Goal: Check status: Check status

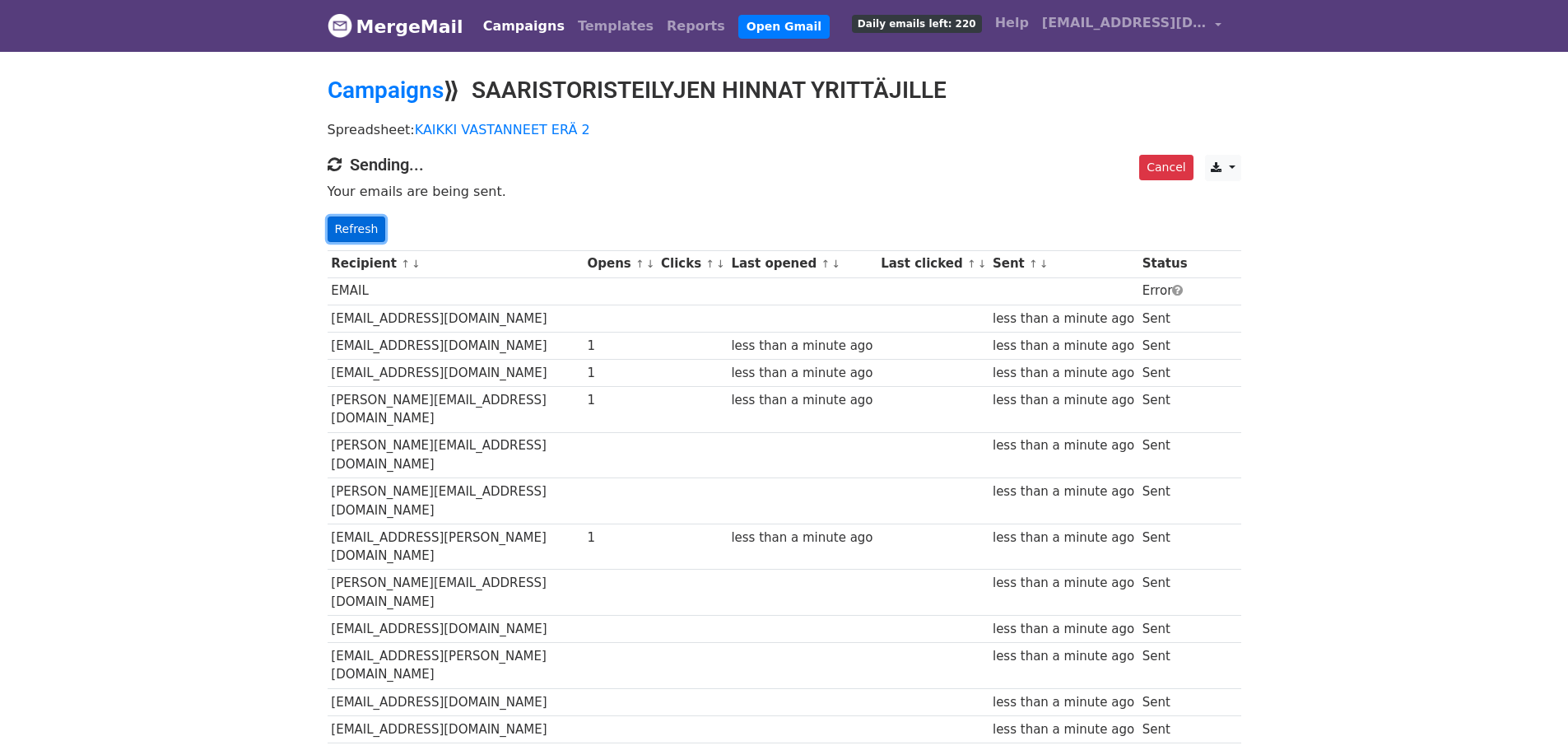
click at [348, 225] on link "Refresh" at bounding box center [357, 229] width 58 height 26
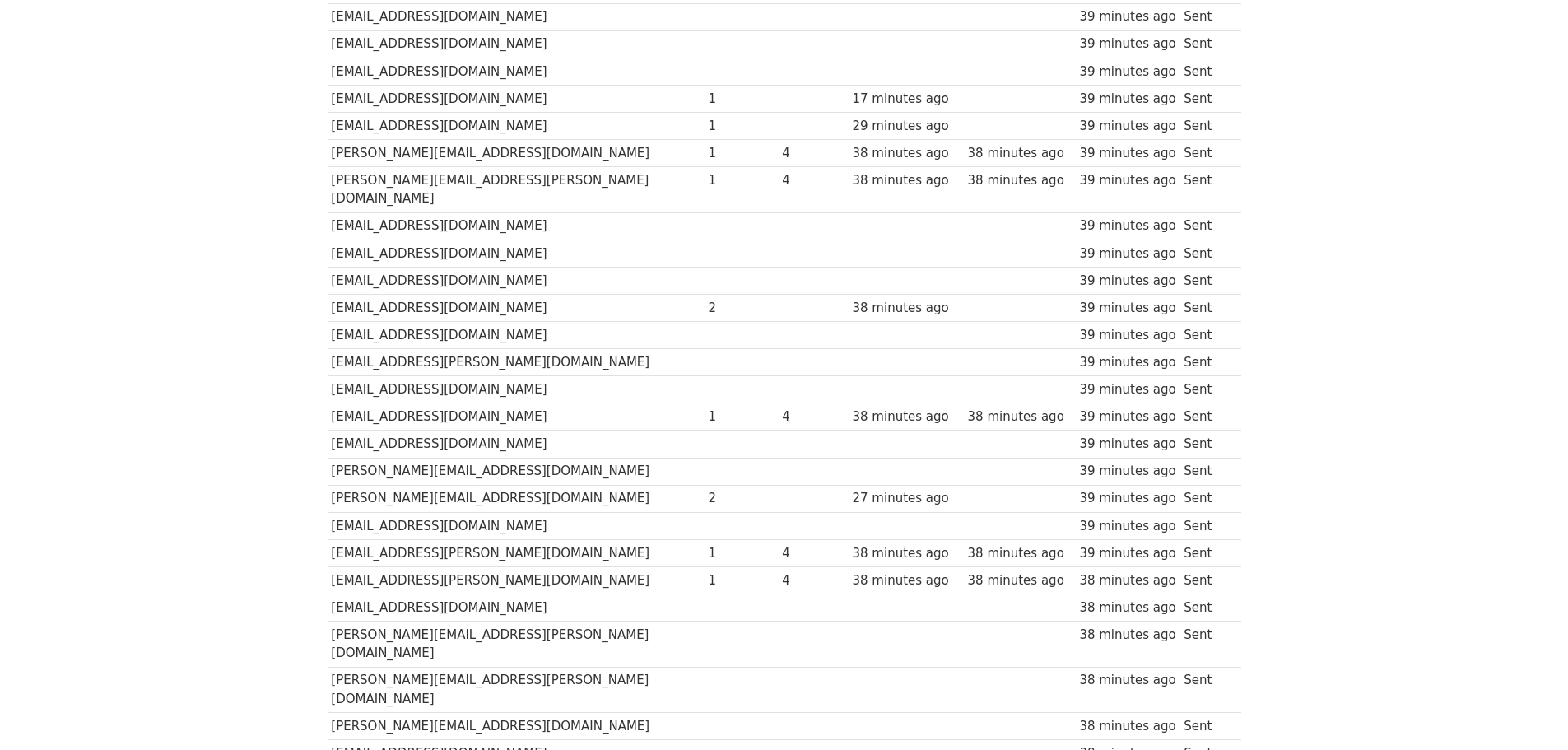
click at [1377, 478] on body "MergeMail Campaigns Templates Reports Open Gmail Daily emails left: 39 Help [EM…" at bounding box center [784, 382] width 1568 height 6529
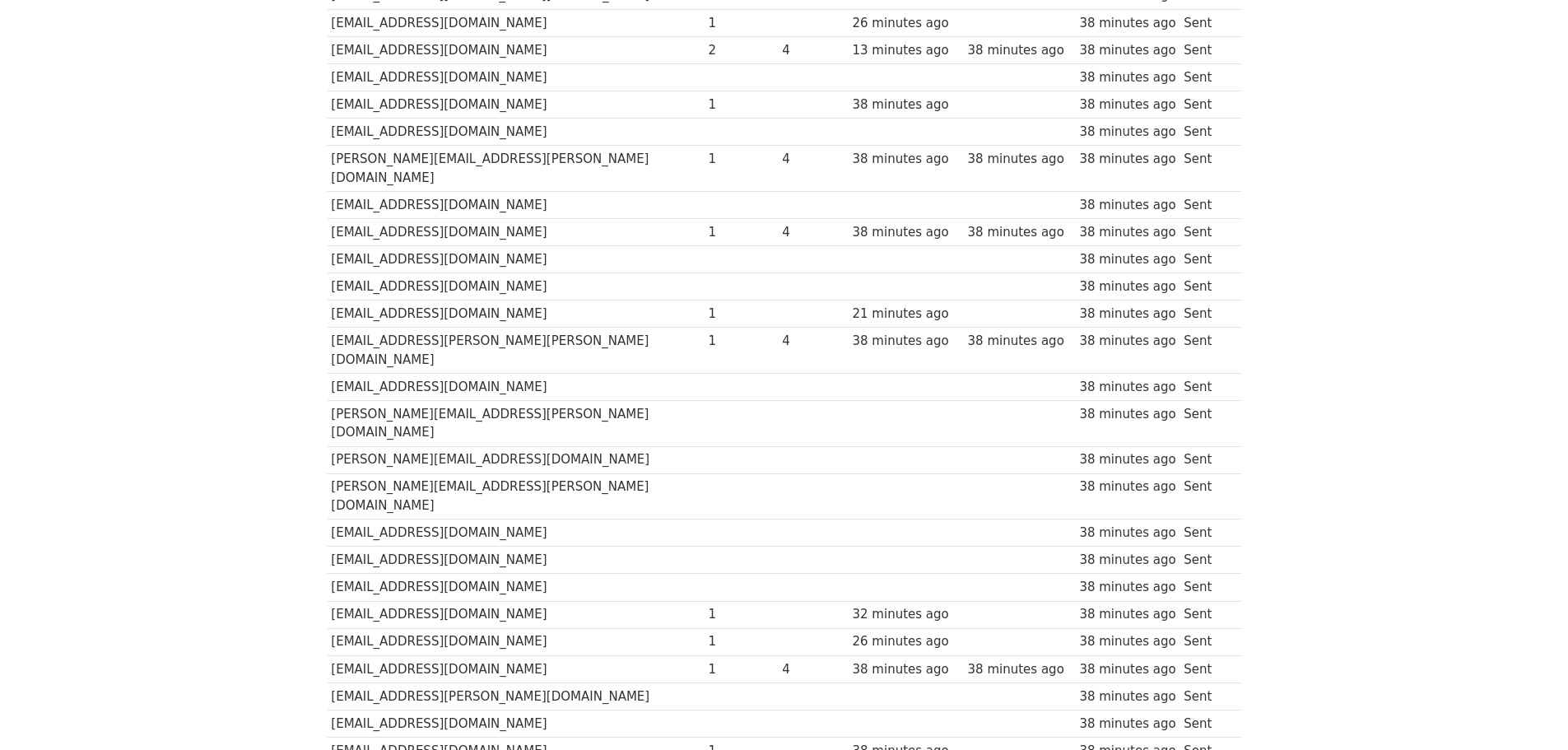
drag, startPoint x: 1356, startPoint y: 484, endPoint x: 1356, endPoint y: 505, distance: 21.0
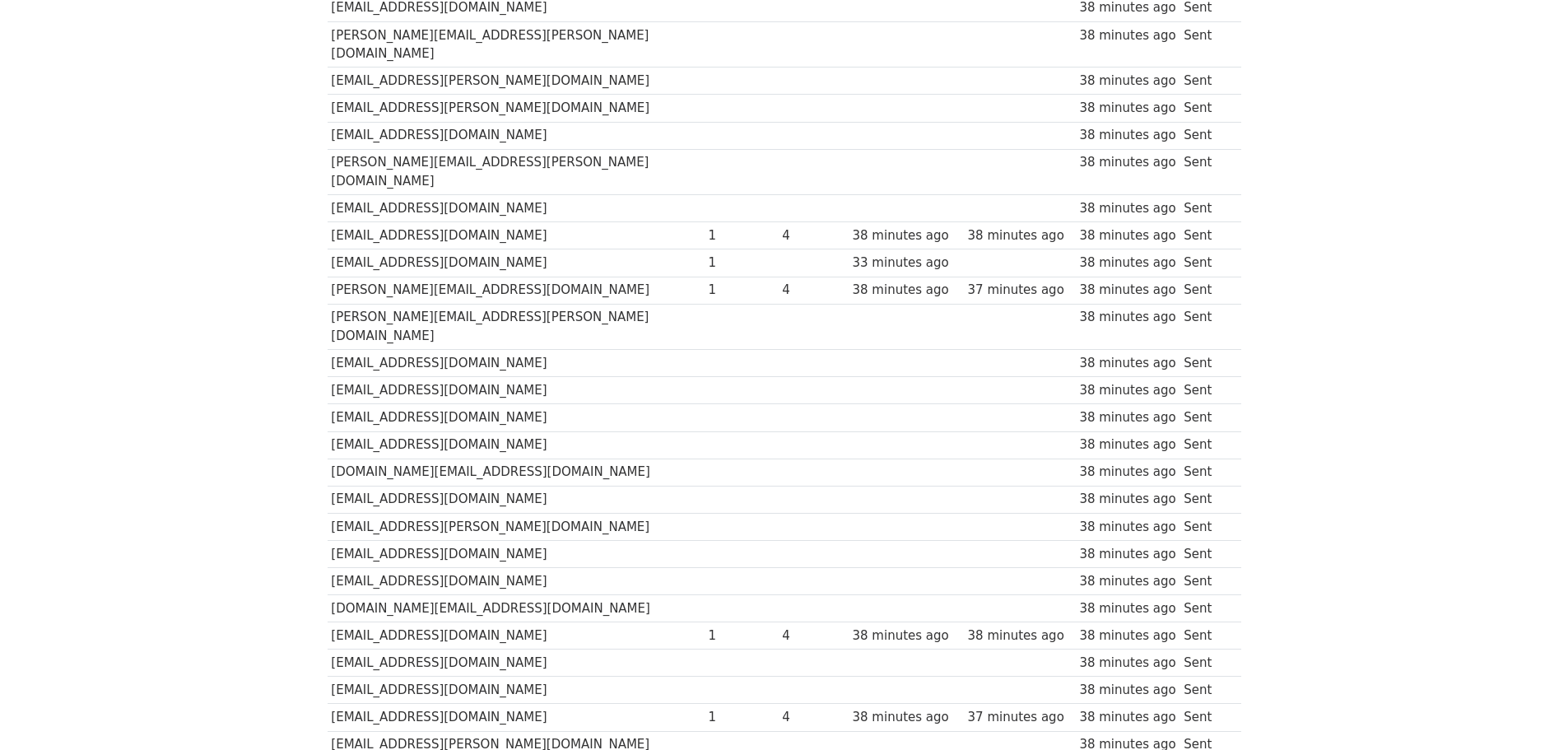
scroll to position [4955, 0]
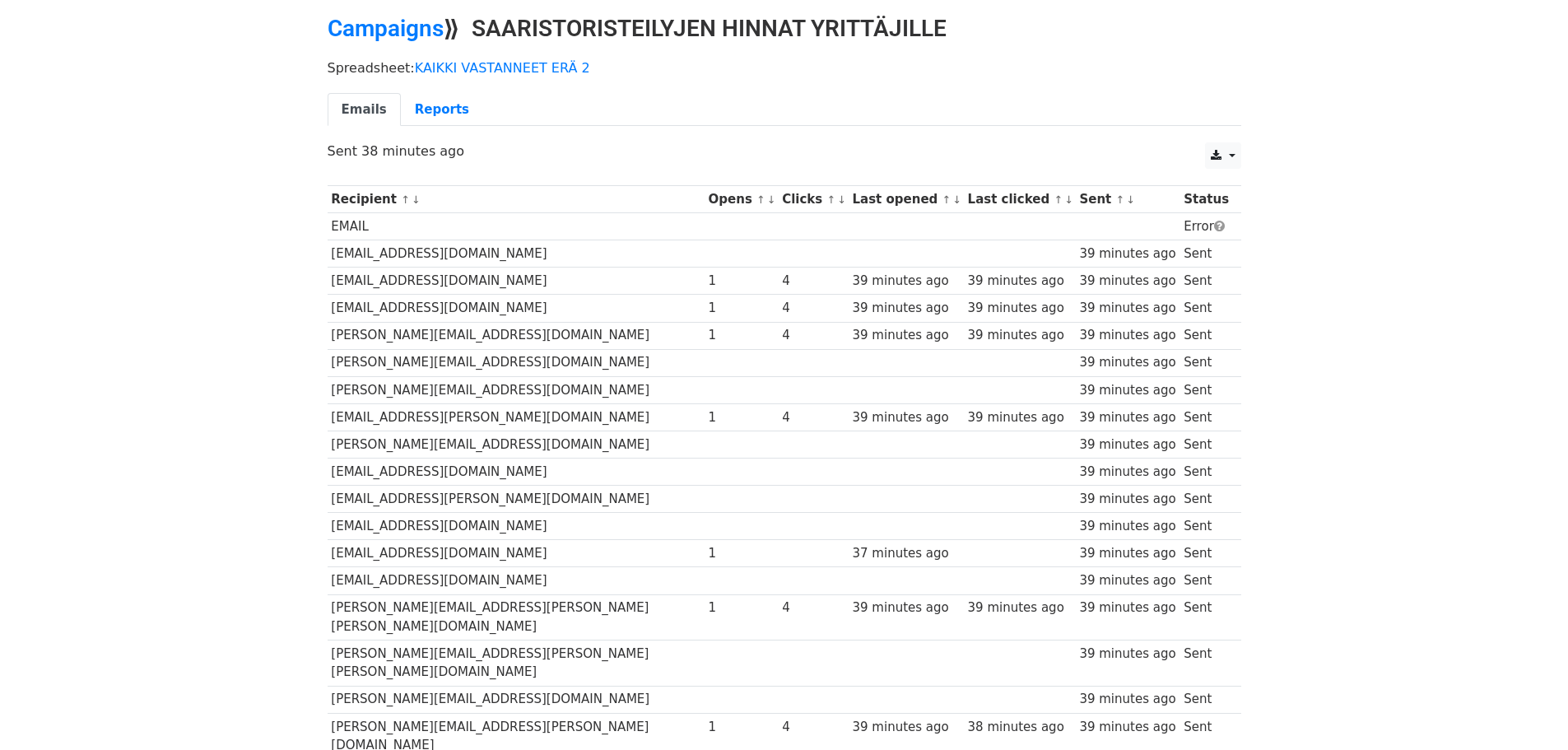
scroll to position [47, 0]
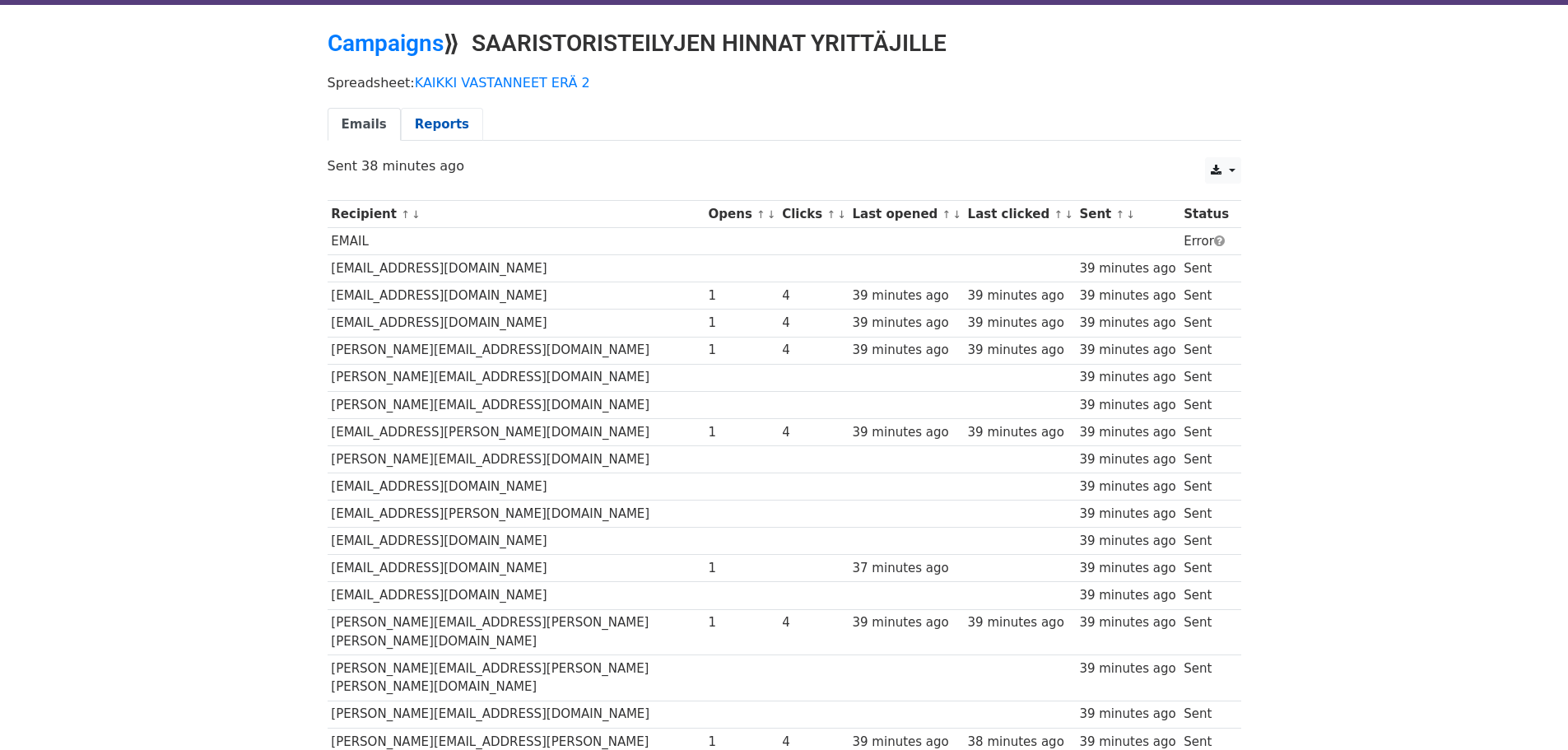
click at [409, 124] on link "Reports" at bounding box center [441, 125] width 82 height 34
